Goal: Browse casually

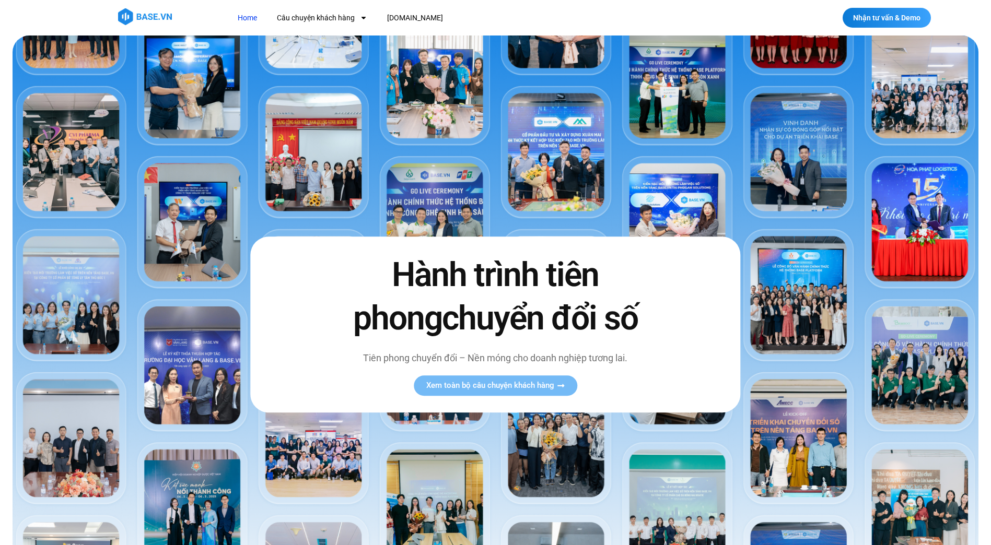
click at [144, 19] on img at bounding box center [145, 16] width 54 height 17
